Goal: Information Seeking & Learning: Learn about a topic

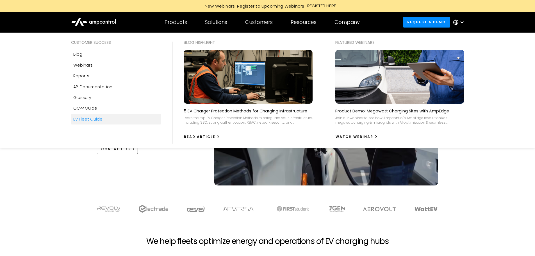
click at [103, 119] on link "EV Fleet Guide" at bounding box center [116, 119] width 90 height 11
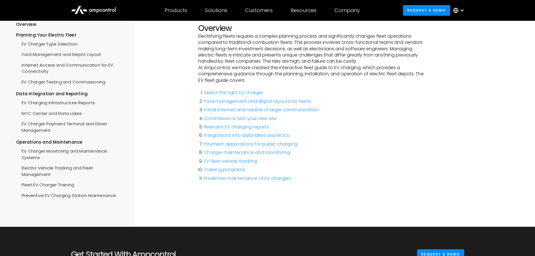
scroll to position [84, 0]
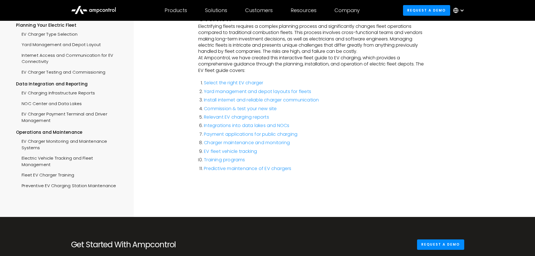
click at [391, 145] on li "Charger maintenance and monitoring" at bounding box center [314, 143] width 221 height 6
click at [160, 149] on div "Ev Fleet GUIDE Menu Overview Planning Your Electric Fleet EV Charger Testing an…" at bounding box center [267, 77] width 535 height 280
click at [254, 144] on link "Charger maintenance and monitoring" at bounding box center [247, 142] width 86 height 6
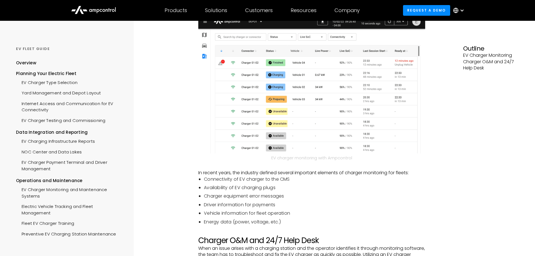
scroll to position [225, 0]
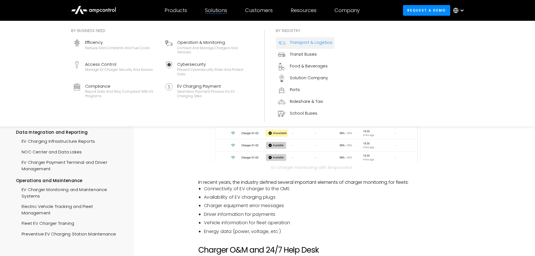
click at [312, 44] on div "Transport & Logistics" at bounding box center [311, 42] width 42 height 6
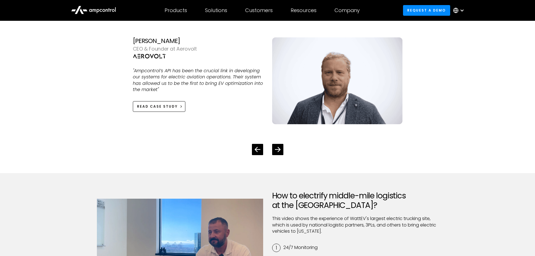
scroll to position [1433, 0]
